Goal: Task Accomplishment & Management: Manage account settings

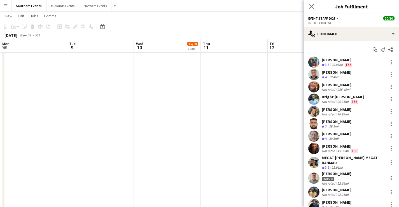
scroll to position [0, 187]
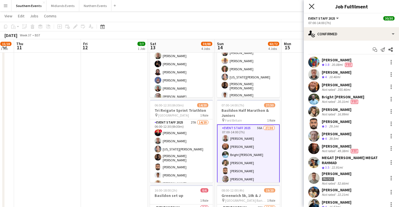
click at [311, 4] on icon "Close pop-in" at bounding box center [311, 6] width 5 height 5
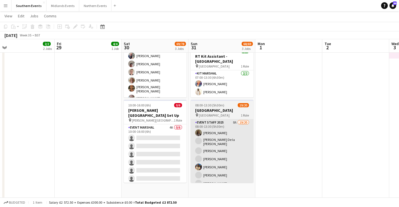
scroll to position [0, 146]
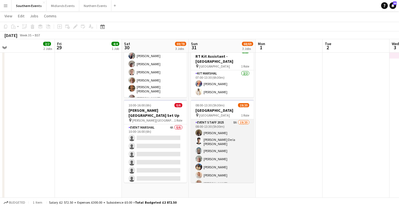
click at [232, 154] on app-card-role "Event Staff 2025 8A 19/20 08:00-13:30 (5h30m) [PERSON_NAME] [PERSON_NAME] De la…" at bounding box center [222, 206] width 63 height 175
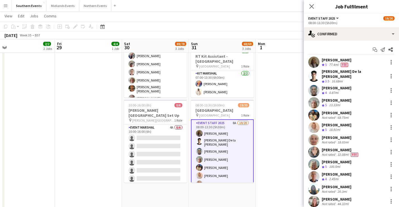
click at [339, 25] on div "08:00-13:30 (5h30m)" at bounding box center [351, 23] width 86 height 4
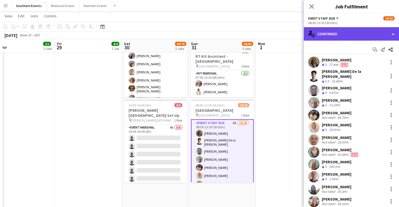
click at [342, 32] on div "single-neutral-actions-check-2 Confirmed" at bounding box center [351, 33] width 95 height 13
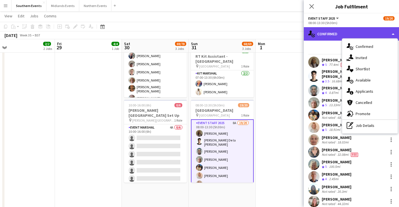
click at [317, 38] on div "single-neutral-actions-check-2 Confirmed" at bounding box center [351, 33] width 95 height 13
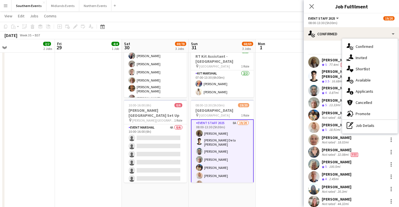
drag, startPoint x: 330, startPoint y: 48, endPoint x: 351, endPoint y: 52, distance: 21.3
click at [330, 48] on div "Start chat Send notification Share" at bounding box center [351, 49] width 86 height 9
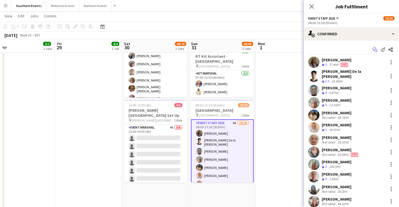
click at [373, 50] on icon "Start chat" at bounding box center [375, 49] width 4 height 4
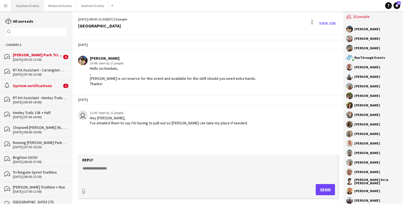
click at [27, 6] on button "Southern Events Close" at bounding box center [27, 5] width 32 height 11
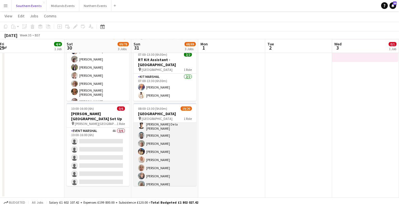
scroll to position [19, 0]
click at [171, 171] on app-card-role "Event Staff 2025 8A 19/20 08:00-13:30 (5h30m) [PERSON_NAME] [PERSON_NAME] De la…" at bounding box center [165, 190] width 63 height 175
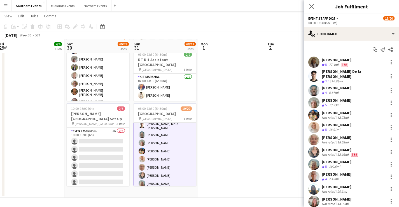
click at [356, 87] on div "Richard Orebela Crew rating 4 0.87mi" at bounding box center [351, 90] width 95 height 11
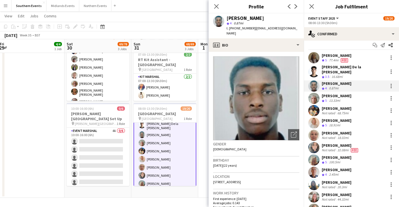
scroll to position [6, 0]
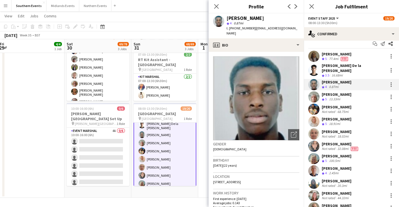
click at [360, 108] on div "Gabriel Appiah Not rated 68.75mi" at bounding box center [351, 109] width 95 height 11
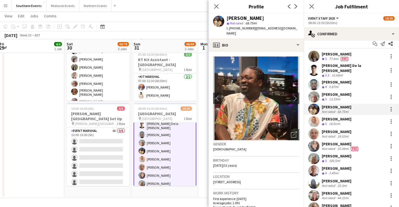
click at [361, 118] on div "Vanessa Bodkin Crew rating 5 18.91mi" at bounding box center [351, 121] width 95 height 11
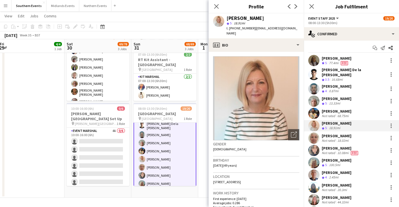
scroll to position [0, 0]
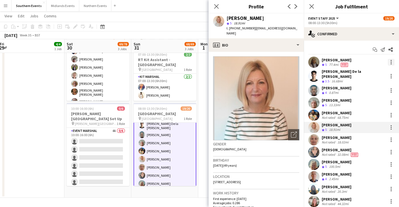
click at [388, 61] on div at bounding box center [391, 62] width 7 height 7
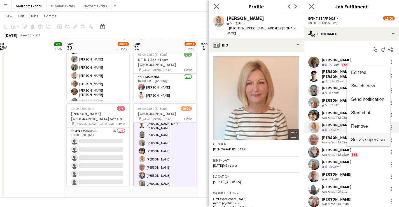
click at [370, 137] on span "Set as supervisor" at bounding box center [368, 139] width 35 height 5
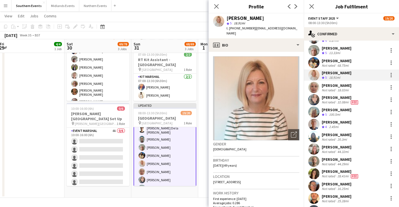
scroll to position [71, 0]
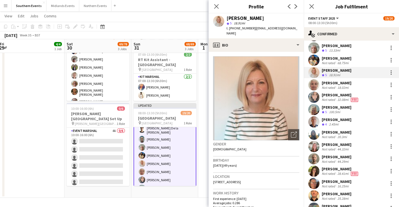
drag, startPoint x: 321, startPoint y: 102, endPoint x: 356, endPoint y: 120, distance: 39.8
click at [356, 120] on div "Supervisor Bethany Lawrence Crew rating 5 77.4mi Fee Crew Adrian De la Rosa San…" at bounding box center [351, 117] width 95 height 265
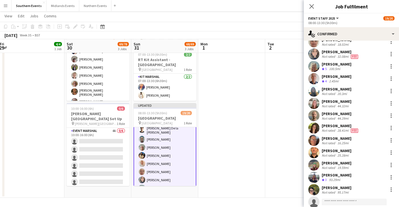
scroll to position [127, 0]
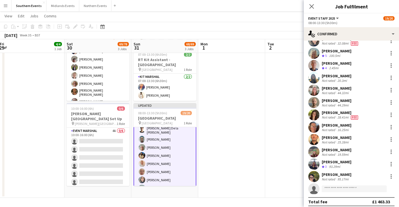
click at [360, 149] on div "Tanith Jones Not rated 19.59mi" at bounding box center [351, 151] width 95 height 11
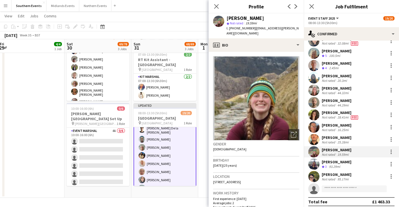
click at [356, 174] on div "Kelly Wojcik Not rated 95.17mi" at bounding box center [351, 176] width 95 height 11
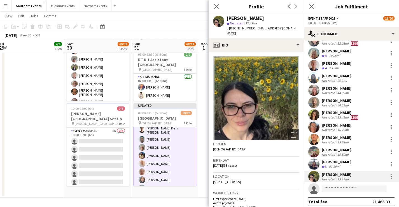
click at [353, 150] on div "Tanith Jones Not rated 19.59mi" at bounding box center [351, 151] width 95 height 11
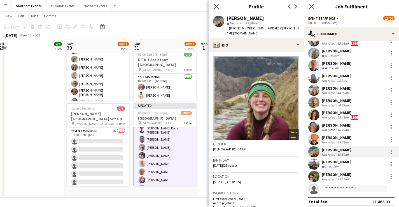
click at [353, 101] on div "Steven Martin Not rated 44.29mi" at bounding box center [351, 102] width 95 height 11
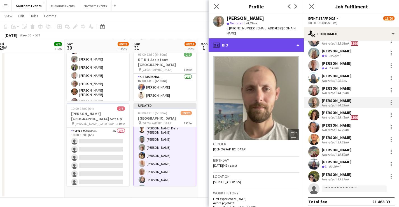
click at [262, 41] on div "profile Bio" at bounding box center [256, 44] width 95 height 13
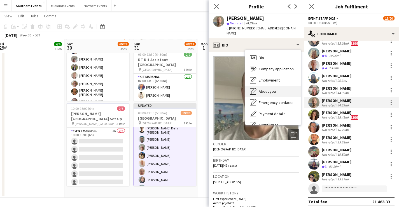
click at [270, 89] on span "About you" at bounding box center [267, 91] width 17 height 5
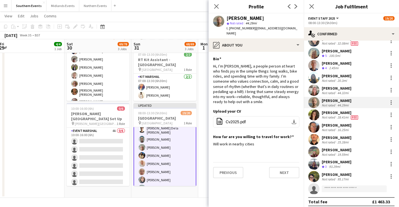
scroll to position [120, 0]
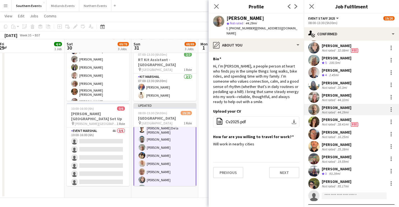
click at [351, 79] on div "Rachel Baldwin Not rated 20.3mi" at bounding box center [351, 84] width 95 height 11
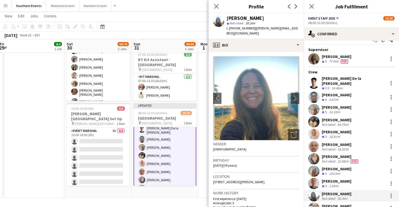
scroll to position [8, 0]
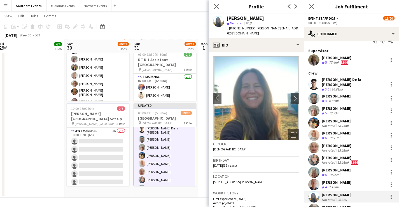
click at [353, 94] on div "Richard Orebela Crew rating 4 0.87mi" at bounding box center [351, 98] width 95 height 11
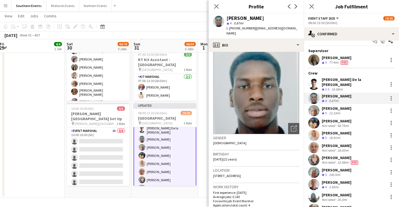
scroll to position [0, 0]
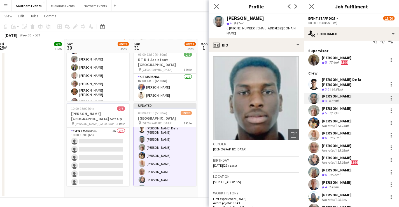
drag, startPoint x: 262, startPoint y: 17, endPoint x: 225, endPoint y: 20, distance: 37.2
click at [225, 20] on div "Richard Orebela star 4 0.87mi t. +447485534629 | oreberic@gmail.com" at bounding box center [256, 25] width 95 height 25
copy div "[PERSON_NAME]"
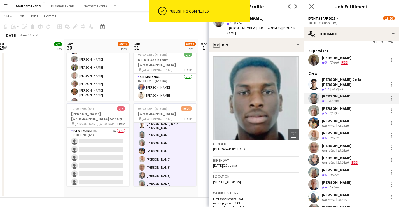
click at [344, 123] on div "68.75mi" at bounding box center [342, 125] width 13 height 4
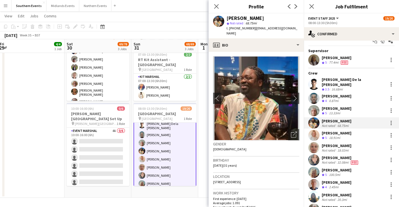
click at [343, 160] on div "32.08mi" at bounding box center [342, 162] width 13 height 4
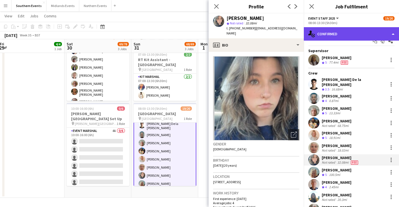
click at [341, 34] on div "single-neutral-actions-check-2 Confirmed" at bounding box center [351, 33] width 95 height 13
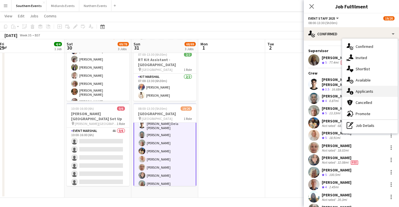
click at [368, 94] on div "single-neutral-actions-information Applicants" at bounding box center [369, 91] width 55 height 11
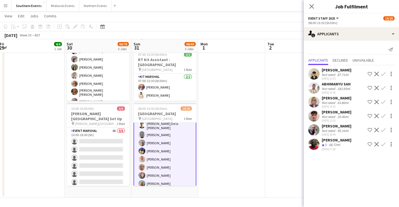
click at [339, 143] on div "[PERSON_NAME]" at bounding box center [337, 139] width 30 height 5
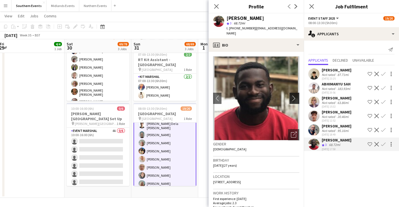
click at [291, 95] on app-icon "chevron-right" at bounding box center [295, 98] width 9 height 6
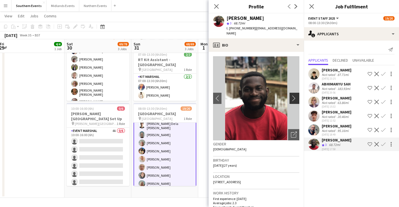
click at [291, 95] on app-icon "chevron-right" at bounding box center [295, 98] width 9 height 6
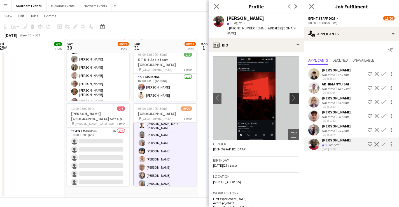
click at [291, 95] on app-icon "chevron-right" at bounding box center [295, 98] width 9 height 6
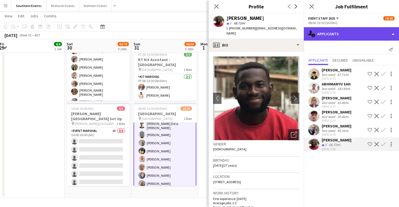
click at [328, 35] on div "single-neutral-actions-information Applicants" at bounding box center [351, 33] width 95 height 13
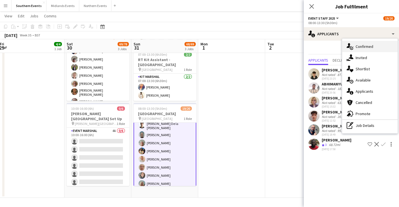
click at [358, 48] on div "single-neutral-actions-check-2 Confirmed" at bounding box center [369, 46] width 55 height 11
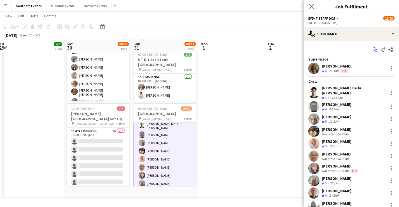
click at [373, 48] on icon "Start chat" at bounding box center [375, 49] width 4 height 4
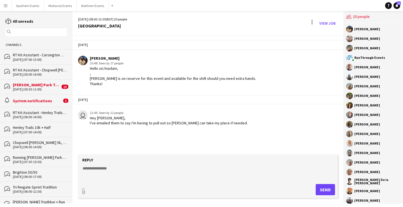
click at [118, 174] on textarea at bounding box center [209, 173] width 254 height 15
click at [138, 133] on div "23-08-2025 Gabriel Appiah 20:48 · Seen by 17 people Hello sir/madam, , Samuel O…" at bounding box center [208, 95] width 271 height 119
click at [115, 171] on textarea at bounding box center [209, 173] width 254 height 15
paste textarea "**********"
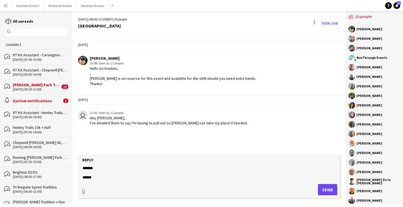
scroll to position [279, 0]
click at [157, 171] on textarea at bounding box center [209, 173] width 254 height 15
type textarea "**********"
click at [323, 185] on button "Send" at bounding box center [327, 189] width 19 height 11
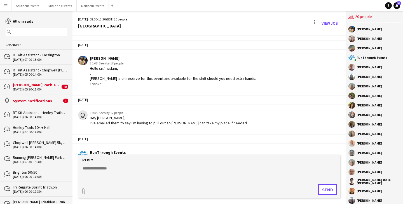
scroll to position [390, 0]
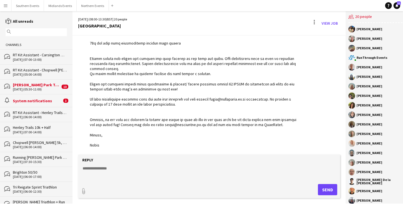
click at [42, 30] on input "text" at bounding box center [38, 32] width 53 height 5
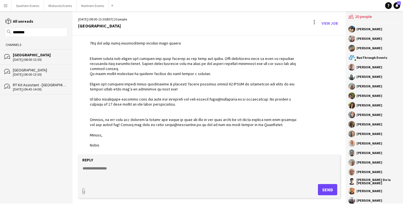
type input "********"
click at [43, 73] on div "16-02-2025 (06:00-13:30)" at bounding box center [40, 75] width 54 height 4
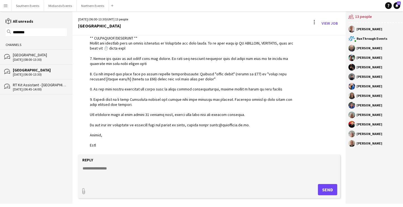
scroll to position [1283, 0]
click at [120, 172] on textarea at bounding box center [209, 173] width 254 height 15
drag, startPoint x: 221, startPoint y: 167, endPoint x: 266, endPoint y: 168, distance: 45.7
click at [266, 168] on textarea "**********" at bounding box center [209, 173] width 254 height 15
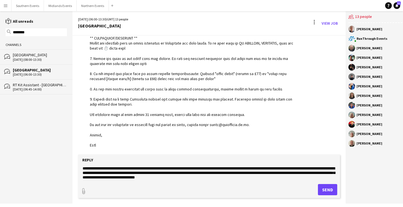
scroll to position [9, 0]
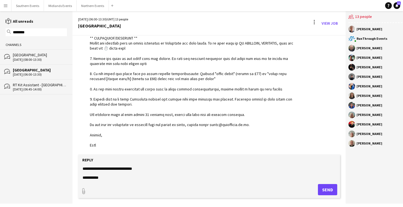
type textarea "**********"
click at [325, 187] on button "Send" at bounding box center [327, 189] width 19 height 11
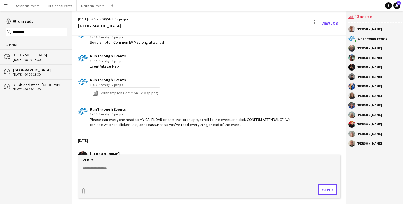
scroll to position [882, 0]
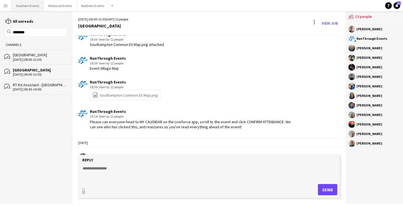
click at [23, 5] on button "Southern Events Close" at bounding box center [27, 5] width 32 height 11
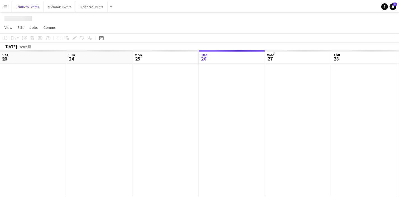
scroll to position [0, 134]
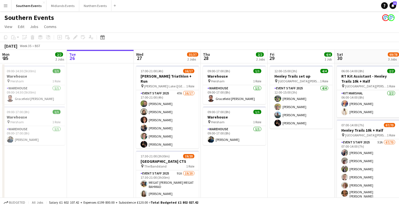
click at [6, 5] on app-icon "Menu" at bounding box center [5, 5] width 4 height 4
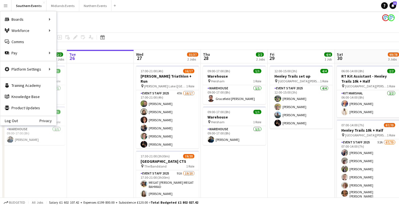
click at [159, 22] on app-page-menu "View Day view expanded Day view collapsed Month view Date picker Jump to [DATE]…" at bounding box center [199, 27] width 399 height 11
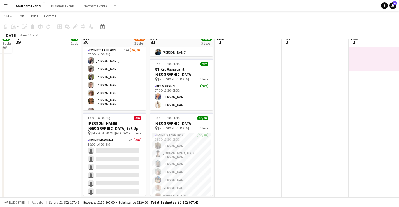
scroll to position [101, 0]
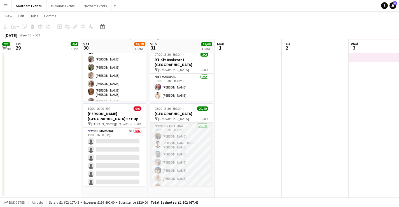
click at [184, 143] on app-card-role "Event Staff 2025 20/20 08:00-13:30 (5h30m) Bethany Lawrence Adrian De la Rosa S…" at bounding box center [181, 210] width 63 height 175
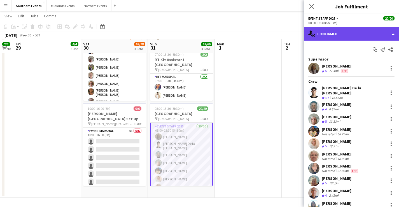
click at [357, 34] on div "single-neutral-actions-check-2 Confirmed" at bounding box center [351, 33] width 95 height 13
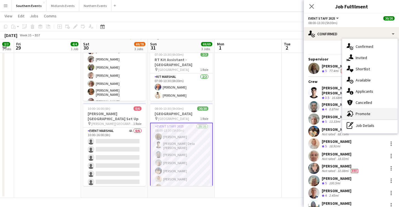
click at [368, 116] on div "advertising-megaphone Promote" at bounding box center [369, 113] width 55 height 11
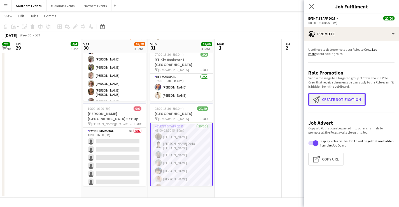
click at [343, 99] on button "Create notification Create notification" at bounding box center [336, 99] width 57 height 13
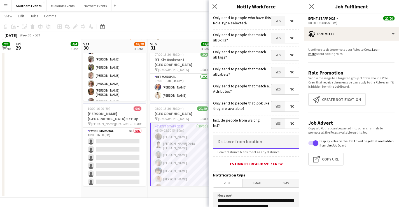
click at [268, 146] on input at bounding box center [256, 142] width 86 height 14
type input "****"
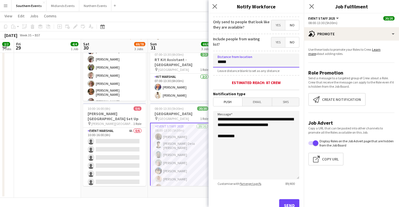
scroll to position [80, 0]
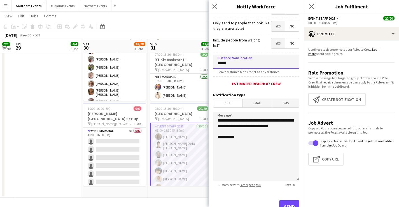
type input "*****"
click at [253, 160] on textarea "**********" at bounding box center [256, 146] width 86 height 69
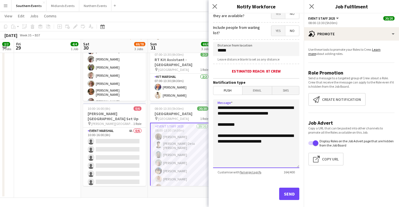
scroll to position [95, 0]
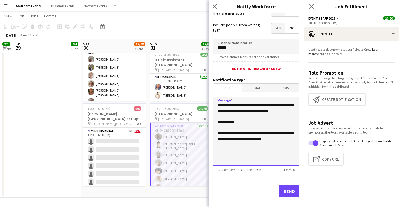
type textarea "**********"
click at [288, 187] on button "Send" at bounding box center [289, 191] width 20 height 12
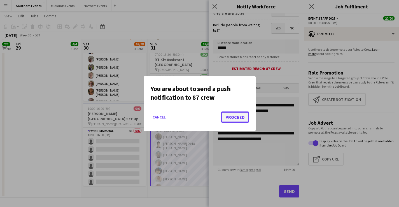
click at [238, 114] on button "Proceed" at bounding box center [235, 116] width 28 height 11
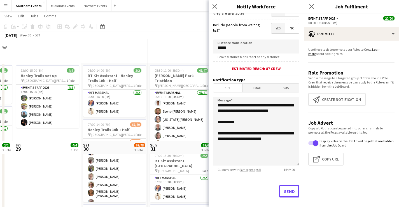
scroll to position [101, 0]
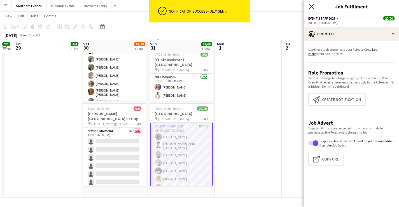
click at [313, 5] on icon "Close pop-in" at bounding box center [311, 6] width 5 height 5
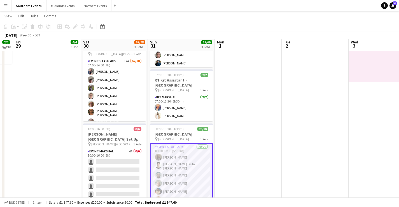
scroll to position [79, 0]
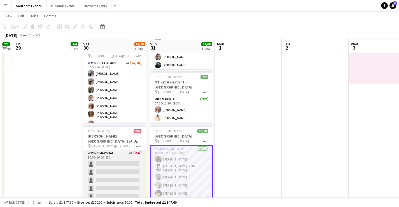
click at [109, 178] on app-card-role "Event Marshal 4A 0/6 10:00-16:00 (6h) single-neutral-actions single-neutral-act…" at bounding box center [114, 180] width 63 height 60
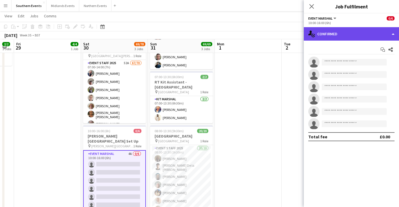
click at [376, 34] on div "single-neutral-actions-check-2 Confirmed" at bounding box center [351, 33] width 95 height 13
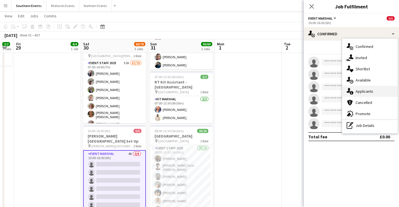
click at [376, 94] on div "single-neutral-actions-information Applicants" at bounding box center [369, 91] width 55 height 11
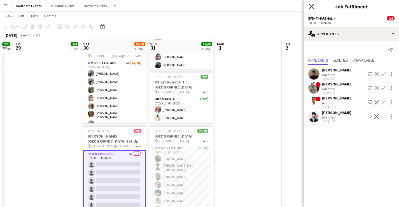
click at [312, 5] on icon "Close pop-in" at bounding box center [311, 6] width 5 height 5
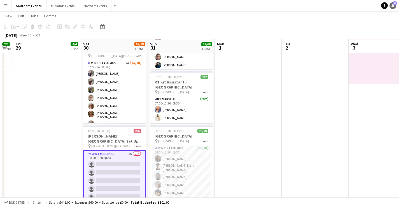
click at [393, 8] on link "Notifications 31" at bounding box center [393, 5] width 7 height 7
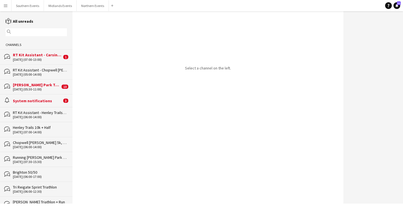
click at [31, 83] on div "[PERSON_NAME] Park Triathlon" at bounding box center [36, 84] width 47 height 5
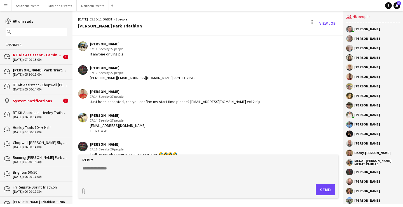
scroll to position [348, 0]
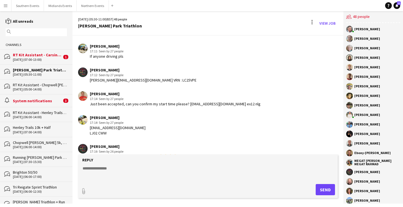
click at [39, 103] on div "alarm System notifications 3" at bounding box center [36, 100] width 73 height 13
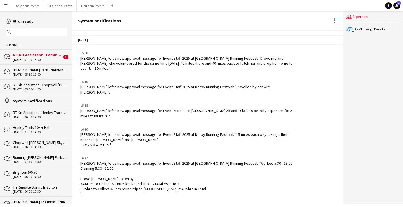
scroll to position [636, 0]
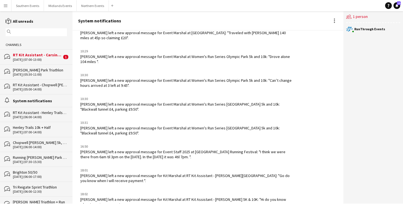
click at [41, 73] on div "31-08-2025 (05:30-11:00)" at bounding box center [40, 75] width 54 height 4
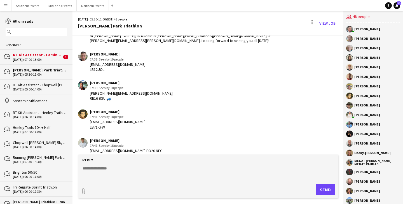
scroll to position [543, 0]
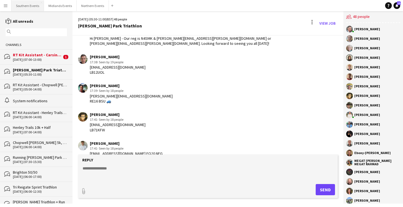
click at [24, 7] on button "Southern Events Close" at bounding box center [27, 5] width 32 height 11
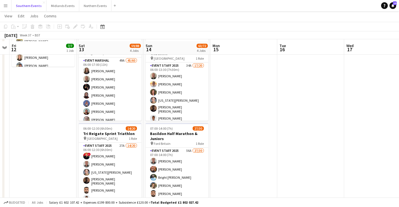
scroll to position [81, 0]
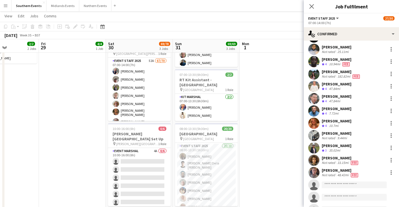
scroll to position [0, 155]
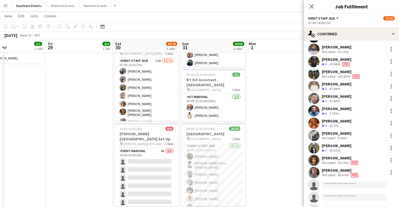
click at [89, 146] on app-date-cell "12:00-15:00 (3h) 4/4 Henley Trails set up pin Temple Island Meadows 1 Role Even…" at bounding box center [79, 142] width 67 height 321
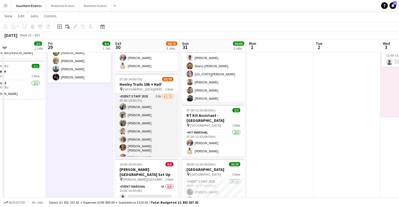
scroll to position [45, 0]
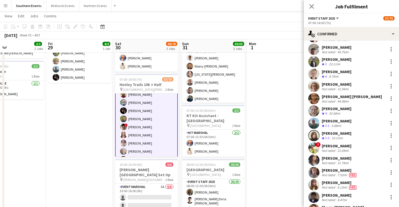
scroll to position [197, 0]
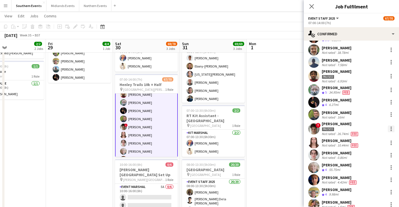
click at [391, 130] on div at bounding box center [391, 130] width 1 height 1
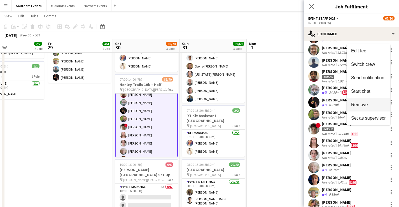
click at [366, 107] on span "Remove" at bounding box center [359, 104] width 17 height 5
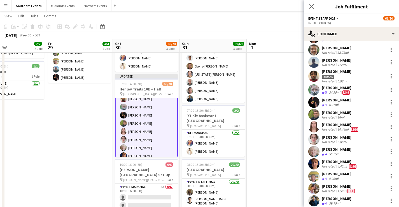
click at [296, 28] on app-toolbar "Copy Paste Paste Command V Paste with crew Command Shift V Paste linked Job [GE…" at bounding box center [199, 27] width 399 height 10
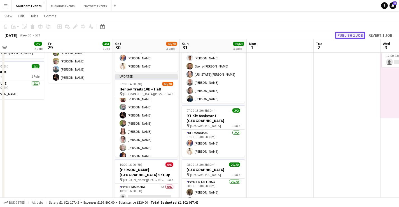
click at [341, 35] on button "Publish 1 job" at bounding box center [350, 35] width 30 height 7
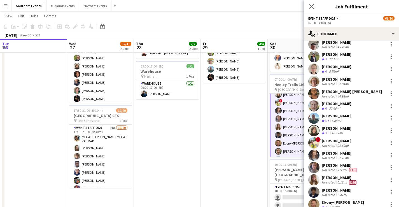
scroll to position [31, 0]
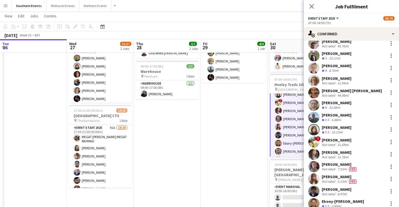
click at [345, 178] on div "[PERSON_NAME]" at bounding box center [340, 176] width 36 height 5
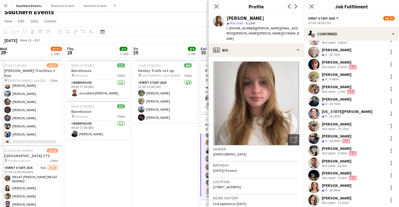
scroll to position [0, 0]
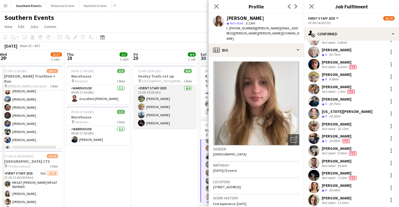
click at [166, 109] on app-card-role "Event Staff 2025 4/4 12:00-15:00 (3h) Sophie Winpenny Ian Poole Nikki Rumboldt …" at bounding box center [165, 106] width 63 height 43
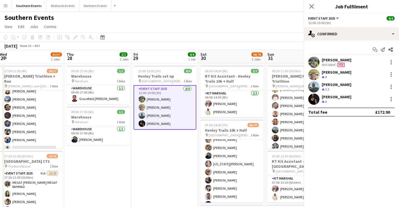
scroll to position [217, 0]
click at [166, 109] on app-card-role "Event Staff 2025 4/4 12:00-15:00 (3h) Sophie Winpenny Ian Poole Nikki Rumboldt …" at bounding box center [165, 107] width 63 height 45
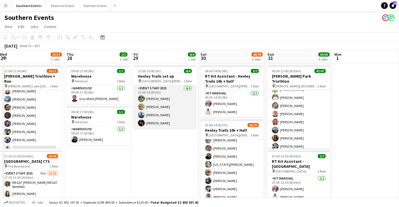
click at [167, 107] on app-card-role "Event Staff 2025 4/4 12:00-15:00 (3h) Sophie Winpenny Ian Poole Nikki Rumboldt …" at bounding box center [165, 106] width 63 height 43
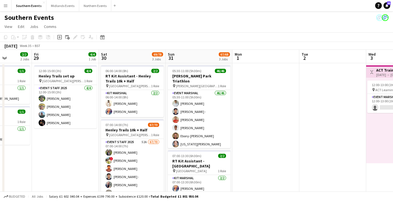
scroll to position [0, 167]
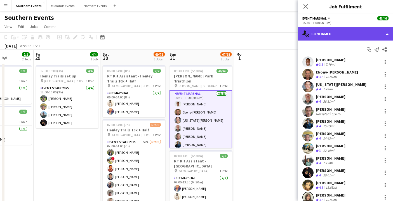
click at [343, 32] on div "single-neutral-actions-check-2 Confirmed" at bounding box center [345, 33] width 95 height 13
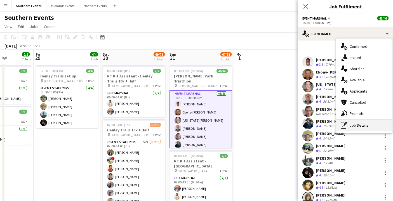
click at [364, 127] on div "pen-write Job Details" at bounding box center [364, 125] width 55 height 11
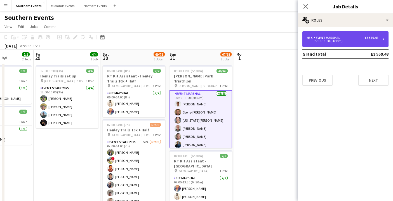
click at [357, 40] on div "05:30-11:00 (5h30m)" at bounding box center [342, 41] width 71 height 3
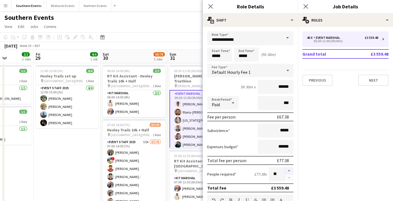
click at [286, 170] on button "button" at bounding box center [289, 170] width 9 height 7
type input "**"
click at [379, 78] on button "Next" at bounding box center [374, 80] width 30 height 11
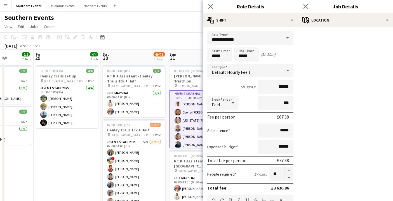
click at [185, 41] on app-toolbar "Copy Paste Paste Command V Paste with crew Command Shift V Paste linked Job [GE…" at bounding box center [196, 37] width 393 height 10
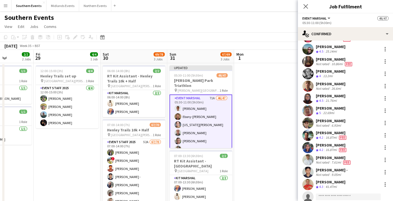
scroll to position [453, 0]
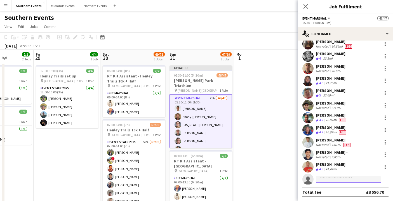
click at [329, 181] on input at bounding box center [348, 179] width 65 height 7
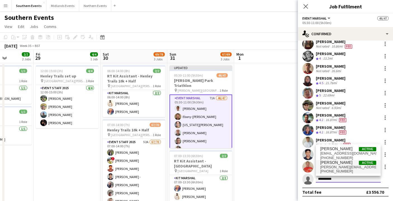
type input "**********"
click at [341, 168] on span "[PERSON_NAME][EMAIL_ADDRESS][DOMAIN_NAME]" at bounding box center [349, 167] width 56 height 4
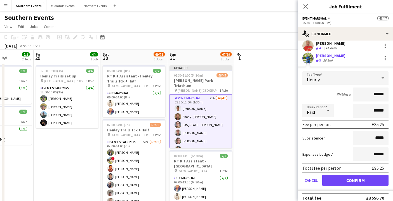
scroll to position [580, 0]
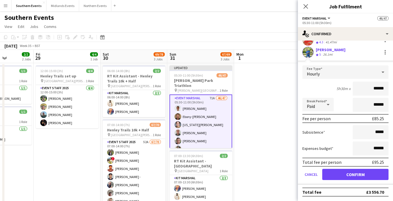
type input "******"
click at [348, 174] on button "Confirm" at bounding box center [356, 174] width 66 height 11
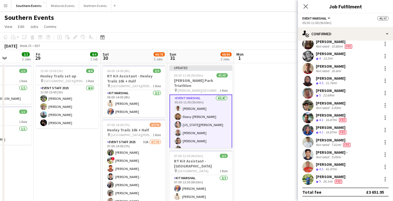
scroll to position [453, 0]
click at [382, 178] on div at bounding box center [385, 179] width 7 height 7
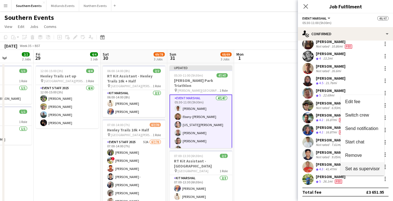
click at [371, 172] on button "Set as supervisor" at bounding box center [363, 168] width 44 height 13
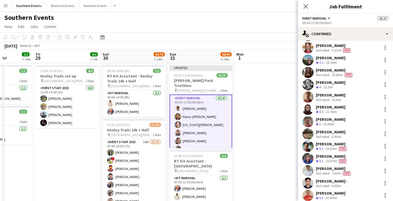
scroll to position [469, 0]
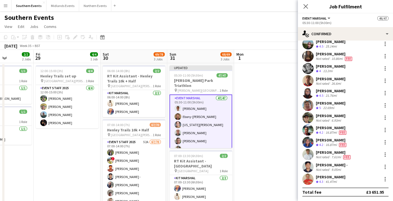
click at [283, 22] on app-page-menu "View Day view expanded Day view collapsed Month view Date picker Jump to [DATE]…" at bounding box center [196, 27] width 393 height 11
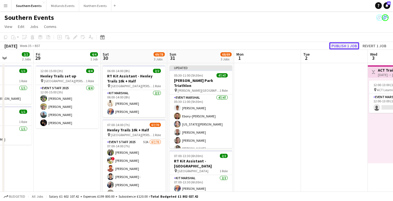
click at [347, 48] on button "Publish 1 job" at bounding box center [345, 45] width 30 height 7
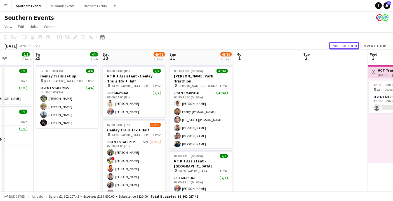
click at [330, 42] on button "Publish 1 job" at bounding box center [345, 45] width 30 height 7
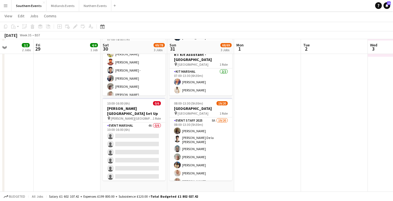
scroll to position [108, 0]
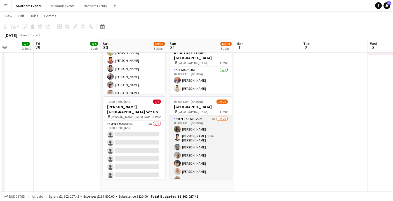
click at [201, 155] on app-card-role "Event Staff 2025 8A 19/20 08:00-13:30 (5h30m) [PERSON_NAME] [PERSON_NAME] De la…" at bounding box center [201, 203] width 63 height 175
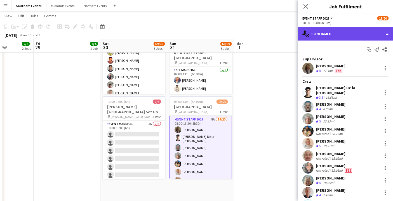
click at [346, 31] on div "single-neutral-actions-check-2 Confirmed" at bounding box center [345, 33] width 95 height 13
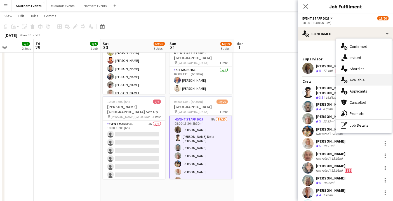
click at [365, 85] on div "single-neutral-actions-upload Available" at bounding box center [364, 79] width 55 height 11
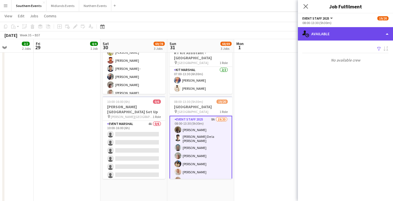
click at [348, 36] on div "single-neutral-actions-upload Available" at bounding box center [345, 33] width 95 height 13
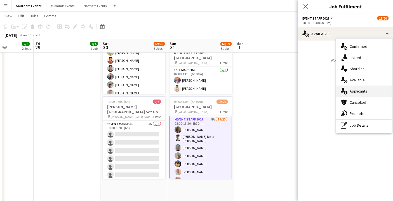
click at [362, 88] on div "single-neutral-actions-information Applicants" at bounding box center [364, 91] width 55 height 11
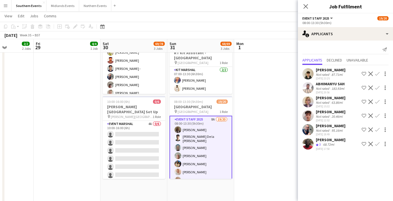
click at [378, 146] on app-icon "Confirm" at bounding box center [378, 144] width 4 height 4
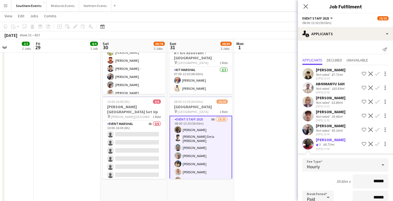
scroll to position [87, 0]
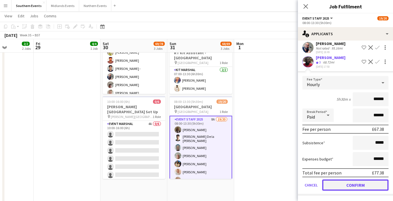
click at [353, 181] on button "Confirm" at bounding box center [356, 185] width 66 height 11
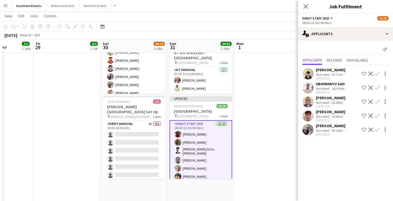
scroll to position [0, 0]
click at [259, 22] on app-toolbar "Copy Paste Paste Command V Paste with crew Command Shift V Paste linked Job [GE…" at bounding box center [196, 27] width 393 height 10
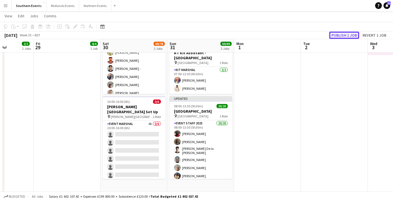
click at [340, 37] on button "Publish 1 job" at bounding box center [345, 35] width 30 height 7
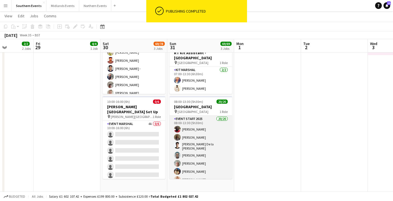
click at [204, 156] on app-card-role "Event Staff 2025 20/20 08:00-13:30 (5h30m) [PERSON_NAME] [PERSON_NAME] De la [P…" at bounding box center [201, 203] width 63 height 175
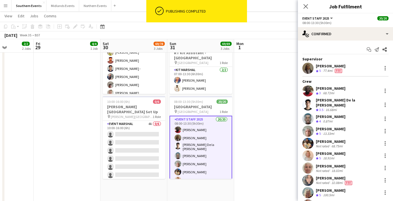
drag, startPoint x: 316, startPoint y: 87, endPoint x: 364, endPoint y: 88, distance: 47.9
click at [364, 88] on div "[PERSON_NAME] Crew rating 3 68.72mi" at bounding box center [345, 90] width 95 height 11
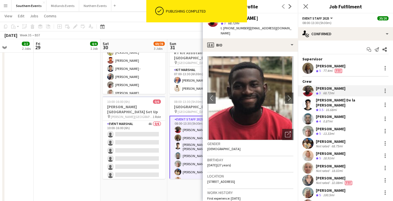
copy div "[PERSON_NAME]"
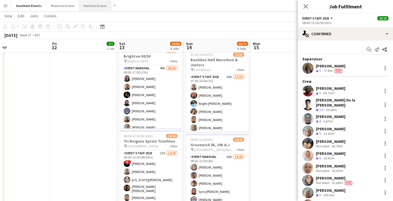
scroll to position [156, 0]
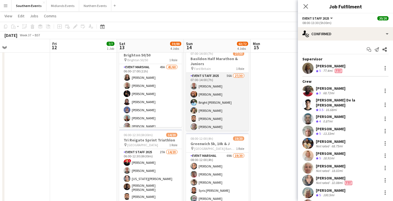
click at [211, 111] on app-card-role "Event Staff 2025 56A 27/30 07:00-14:00 (7h) [PERSON_NAME] [PERSON_NAME] [PERSON…" at bounding box center [217, 202] width 63 height 258
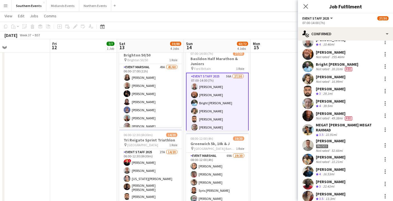
scroll to position [0, 0]
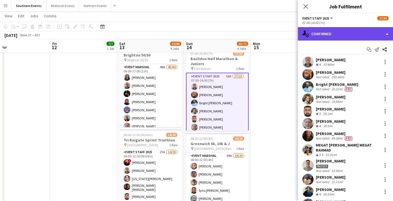
click at [337, 38] on div "single-neutral-actions-check-2 Confirmed" at bounding box center [345, 33] width 95 height 13
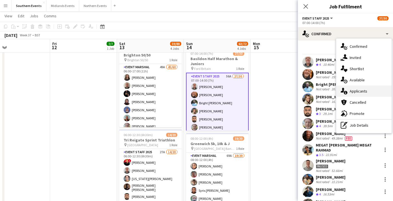
click at [367, 91] on div "single-neutral-actions-information Applicants" at bounding box center [364, 91] width 55 height 11
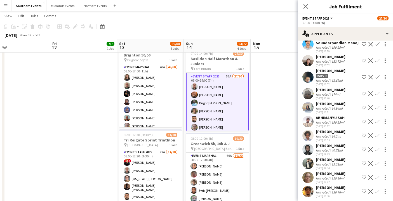
scroll to position [653, 0]
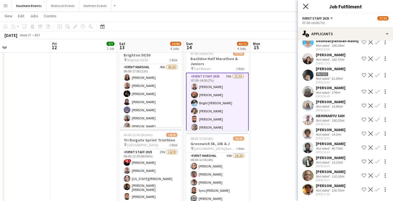
click at [305, 8] on icon "Close pop-in" at bounding box center [305, 6] width 5 height 5
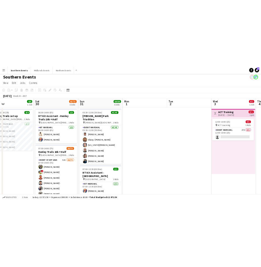
scroll to position [3, 0]
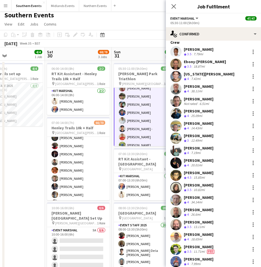
scroll to position [87, 0]
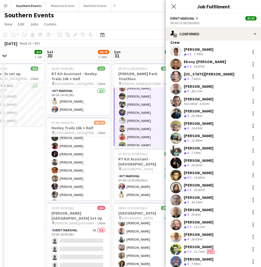
click at [6, 8] on button "Menu" at bounding box center [5, 5] width 11 height 11
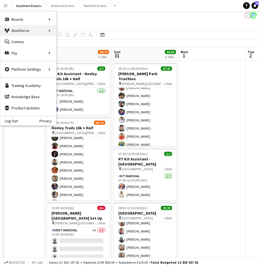
scroll to position [331, 0]
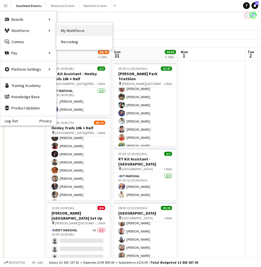
click at [77, 32] on link "My Workforce" at bounding box center [85, 30] width 56 height 11
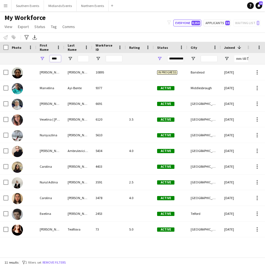
click at [53, 58] on input "****" at bounding box center [55, 58] width 11 height 7
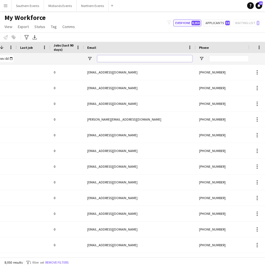
click at [130, 58] on input "Email Filter Input" at bounding box center [144, 58] width 95 height 7
paste input "**********"
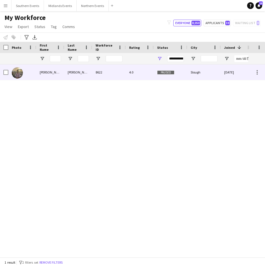
type input "**********"
click at [132, 74] on div "4.0" at bounding box center [140, 71] width 28 height 15
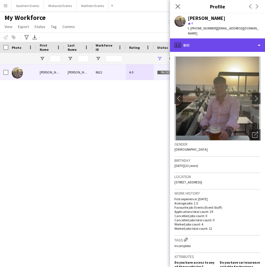
click at [240, 38] on div "profile Bio" at bounding box center [217, 44] width 95 height 13
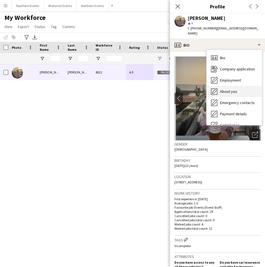
click at [235, 89] on div "About you About you" at bounding box center [234, 91] width 55 height 11
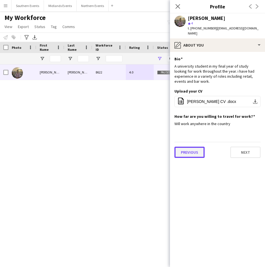
click at [191, 146] on button "Previous" at bounding box center [190, 151] width 30 height 11
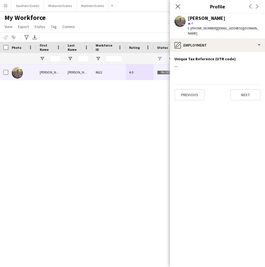
click at [196, 84] on div "Previous Next" at bounding box center [218, 92] width 86 height 16
click at [196, 89] on button "Previous" at bounding box center [190, 94] width 30 height 11
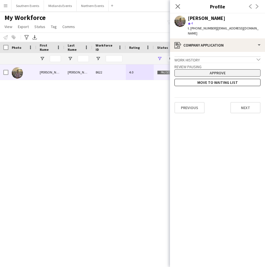
click at [218, 69] on button "Approve" at bounding box center [218, 72] width 86 height 7
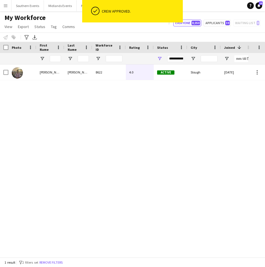
click at [183, 108] on div "Active Slough [DATE] 59 days 4 4.0 8622 [PERSON_NAME]" at bounding box center [124, 160] width 249 height 192
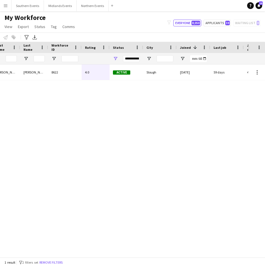
scroll to position [0, 120]
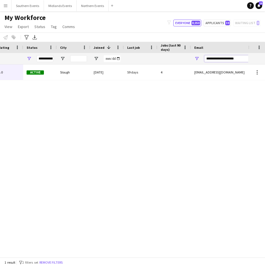
click at [227, 59] on input "**********" at bounding box center [252, 58] width 95 height 7
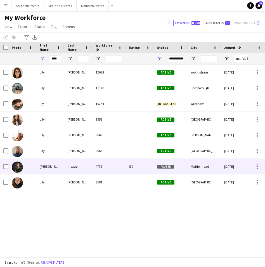
type input "****"
click at [88, 167] on div "Ihezue" at bounding box center [78, 166] width 28 height 15
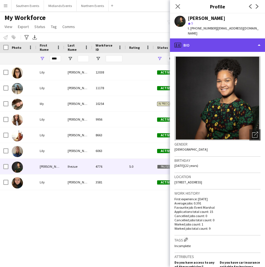
click at [241, 38] on div "profile Bio" at bounding box center [217, 44] width 95 height 13
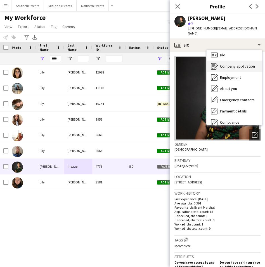
click at [240, 64] on span "Company application" at bounding box center [237, 66] width 35 height 5
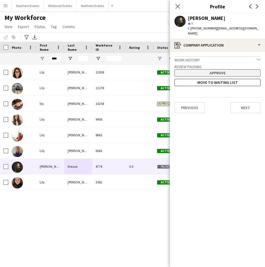
click at [230, 69] on button "Approve" at bounding box center [218, 72] width 86 height 7
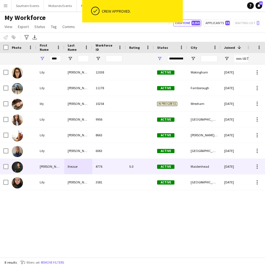
click at [119, 159] on div "4776" at bounding box center [109, 166] width 34 height 15
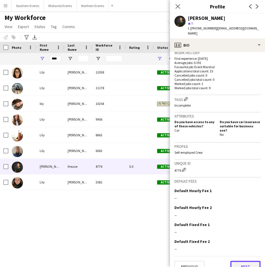
click at [245, 201] on button "Next" at bounding box center [246, 265] width 30 height 11
